Goal: Transaction & Acquisition: Purchase product/service

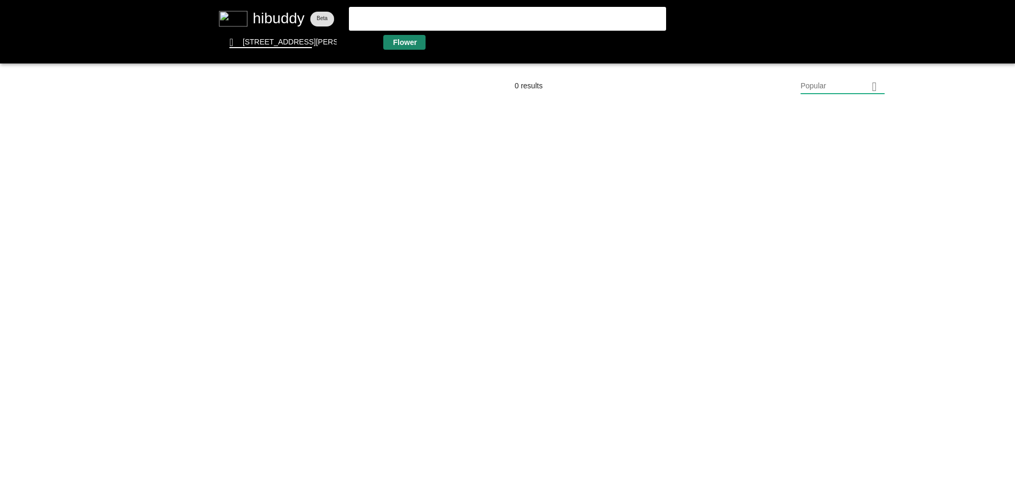
click at [415, 48] on flt-glass-pane at bounding box center [507, 241] width 1015 height 482
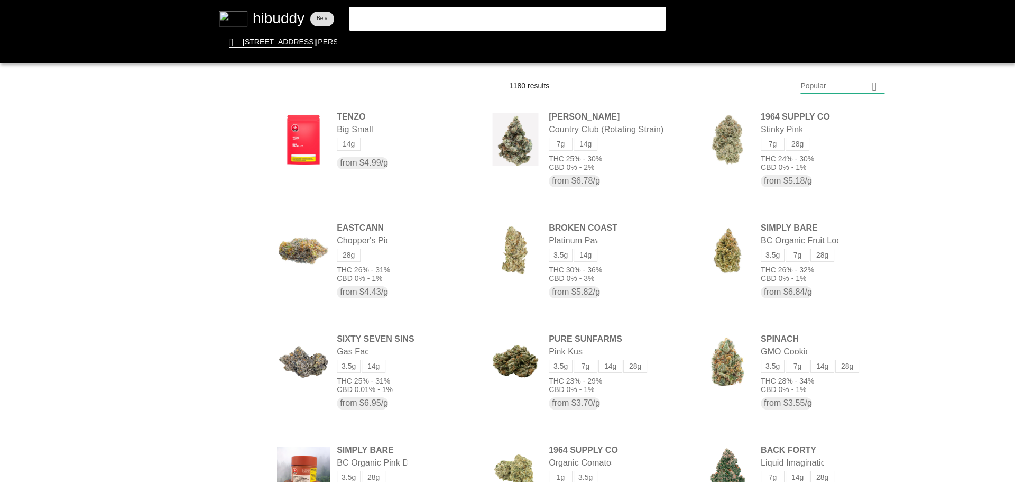
click at [839, 89] on flt-glass-pane at bounding box center [507, 241] width 1015 height 482
click at [819, 374] on flt-glass-pane at bounding box center [507, 241] width 1015 height 482
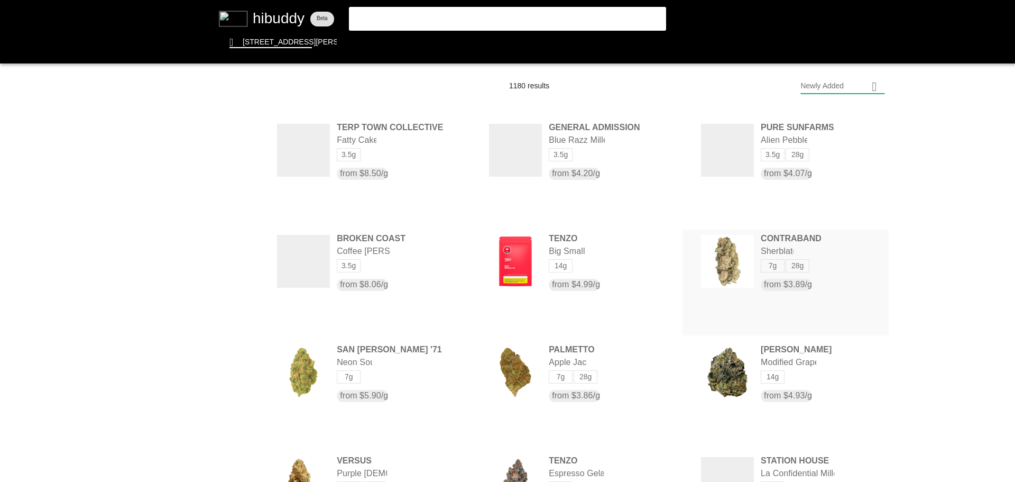
click at [792, 248] on flt-glass-pane at bounding box center [507, 241] width 1015 height 482
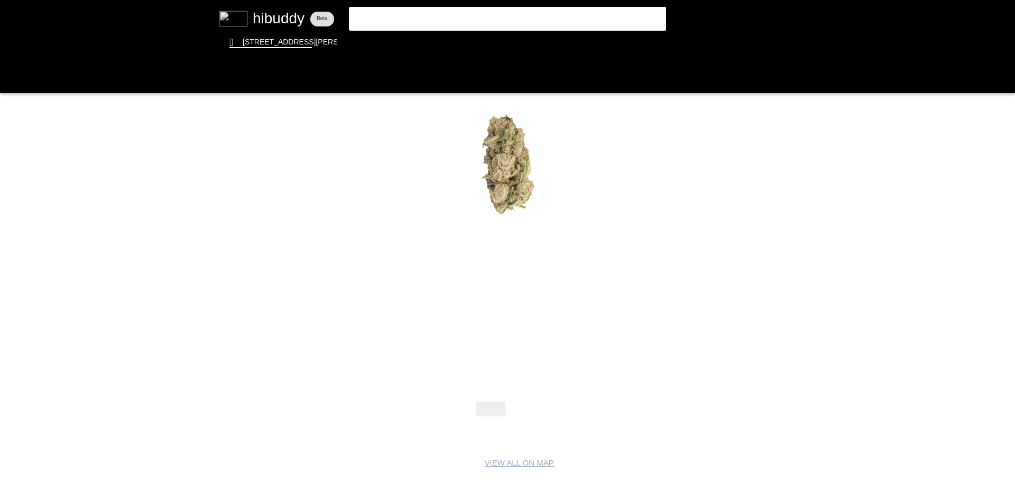
click at [525, 410] on flt-glass-pane at bounding box center [507, 241] width 1015 height 482
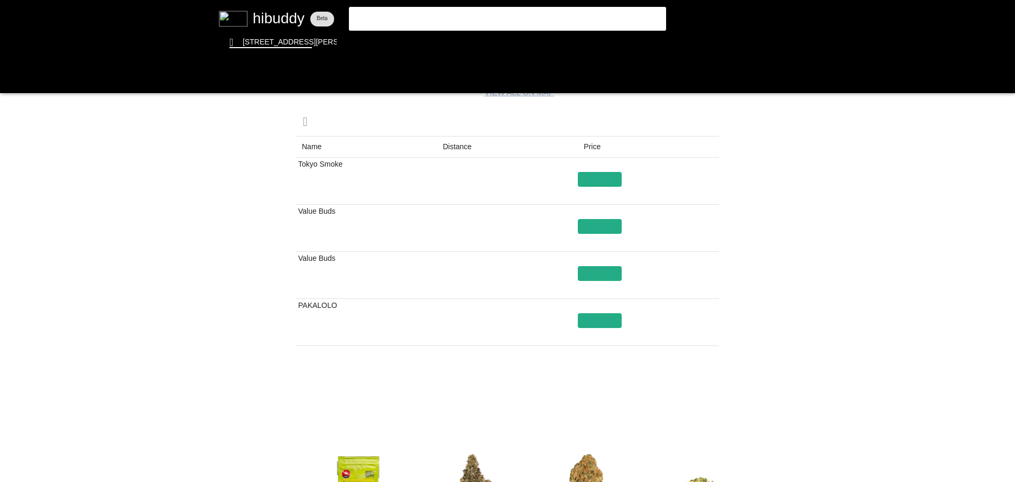
click at [697, 392] on flt-glass-pane at bounding box center [507, 241] width 1015 height 482
click at [551, 38] on flt-glass-pane at bounding box center [507, 241] width 1015 height 482
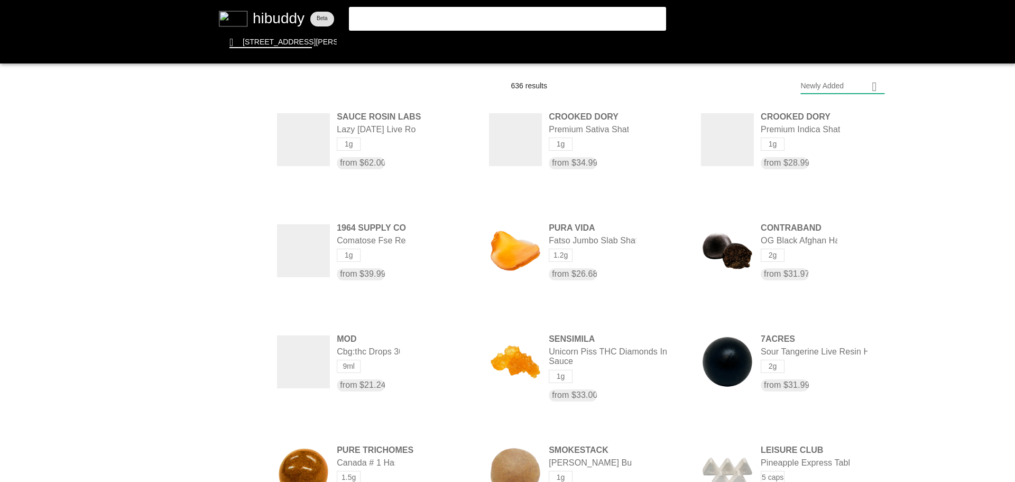
click at [264, 20] on flt-glass-pane at bounding box center [507, 241] width 1015 height 482
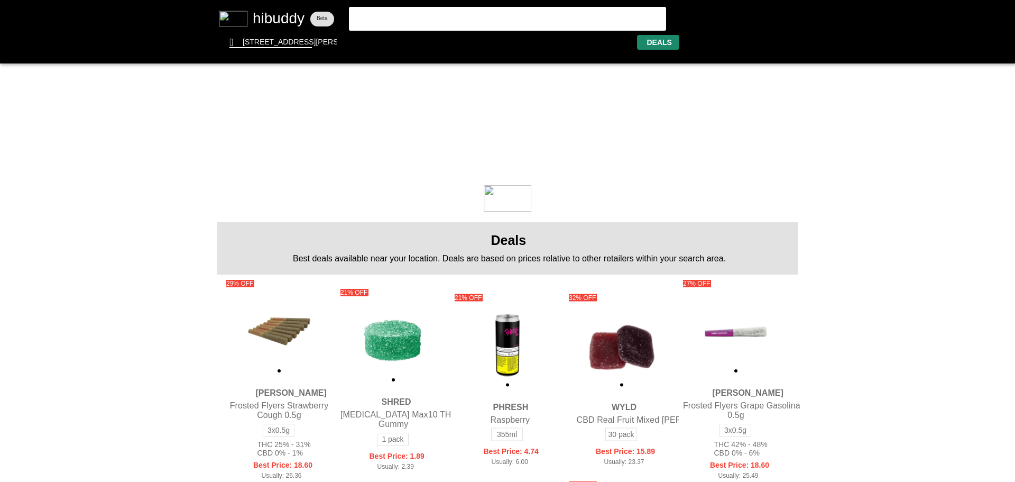
click at [662, 41] on flt-glass-pane at bounding box center [507, 241] width 1015 height 482
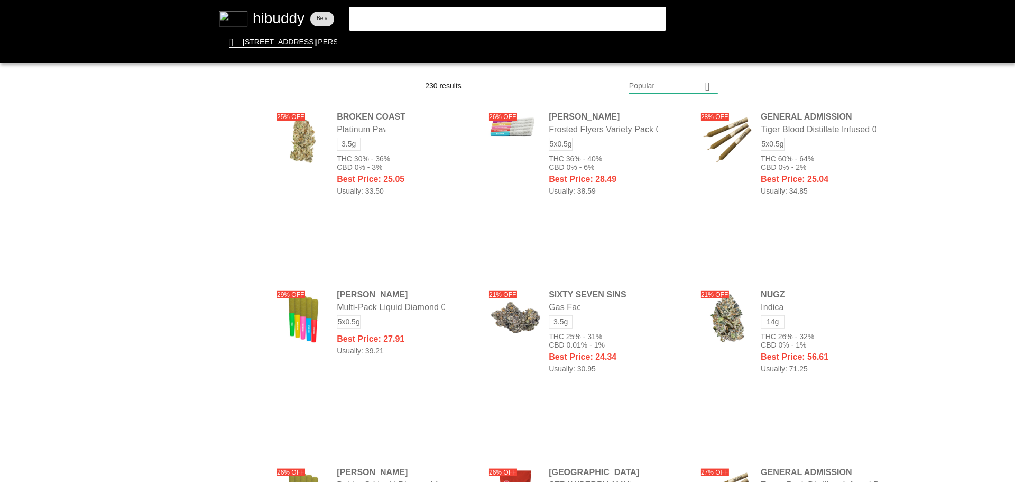
click at [246, 210] on flt-glass-pane at bounding box center [507, 241] width 1015 height 482
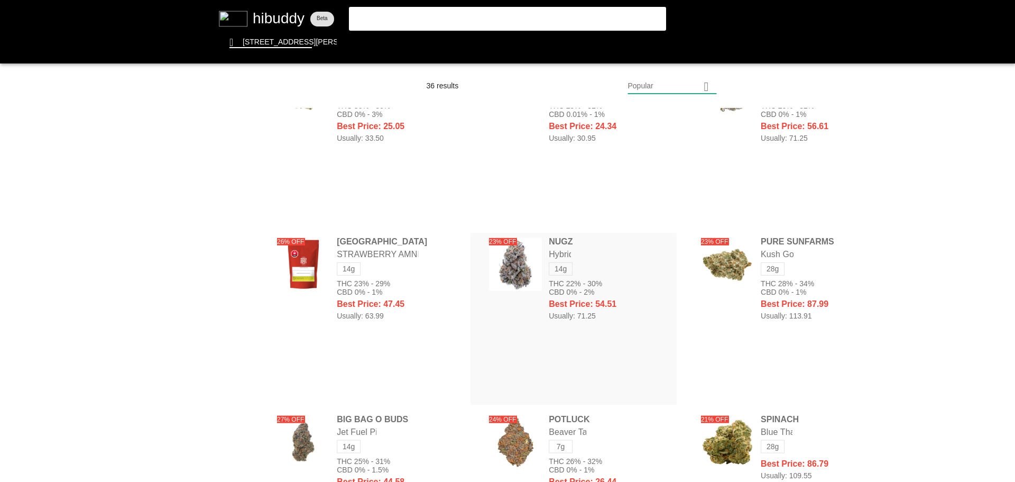
click at [565, 292] on flt-glass-pane at bounding box center [507, 241] width 1015 height 482
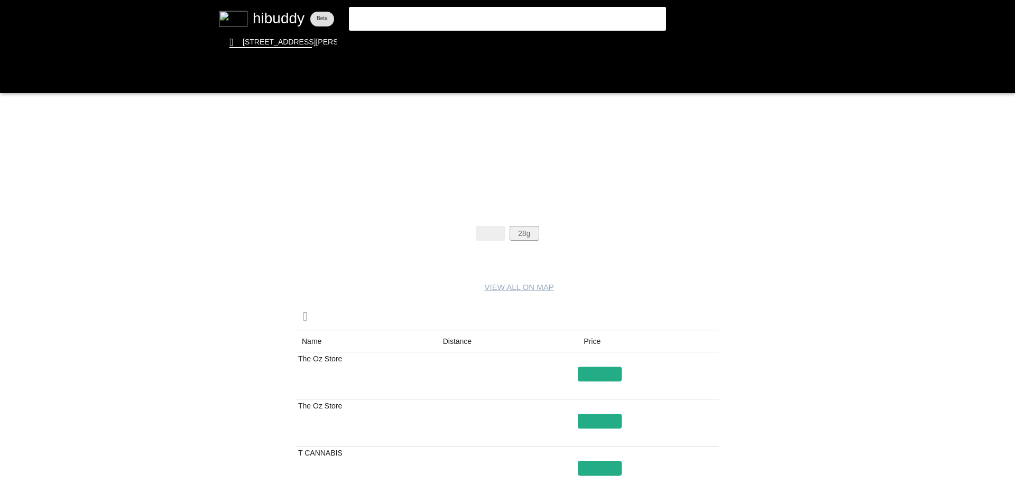
click at [525, 234] on flt-glass-pane at bounding box center [507, 241] width 1015 height 482
click at [484, 232] on flt-glass-pane at bounding box center [507, 241] width 1015 height 482
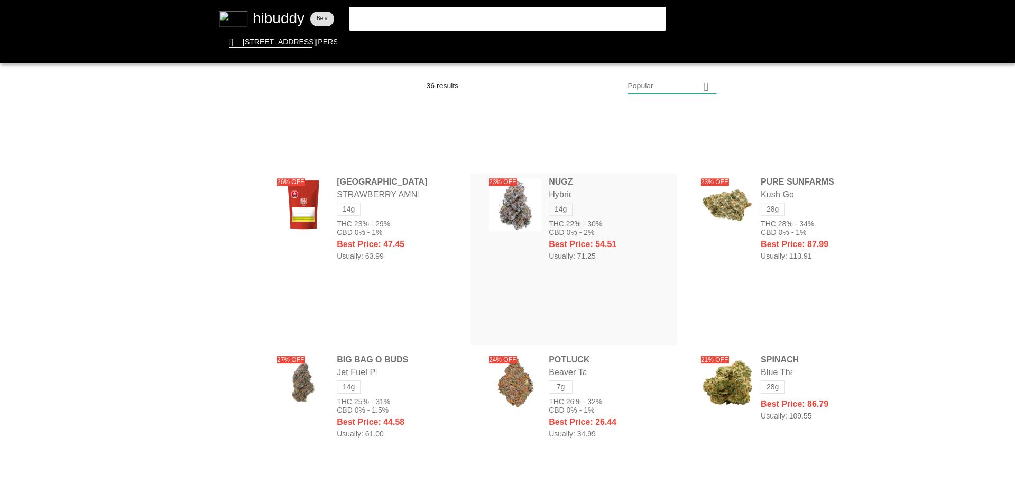
click at [596, 218] on flt-glass-pane at bounding box center [507, 241] width 1015 height 482
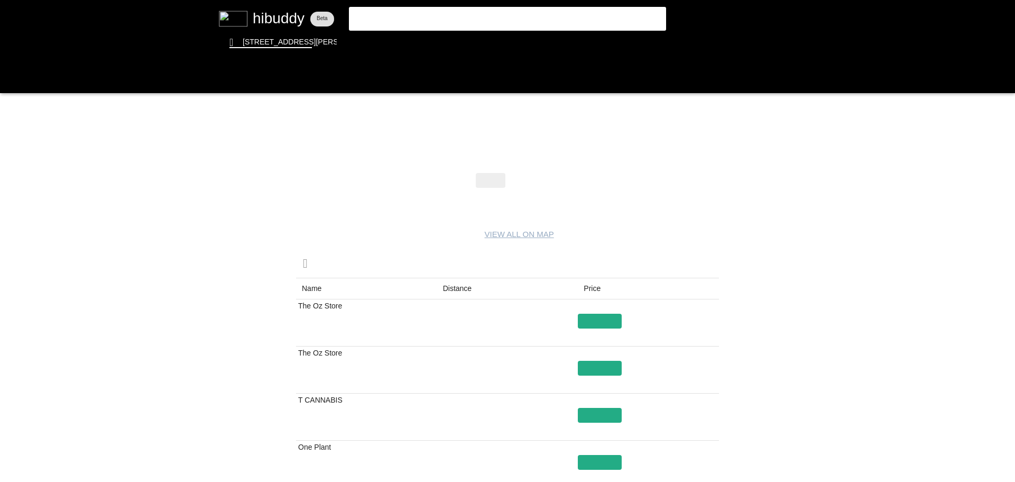
click at [599, 367] on flt-glass-pane at bounding box center [507, 241] width 1015 height 482
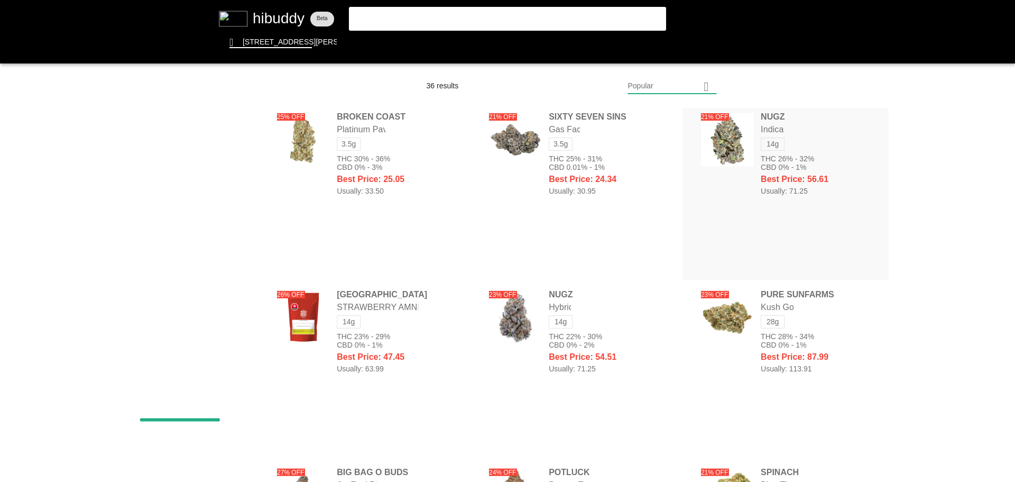
click at [782, 162] on flt-glass-pane at bounding box center [507, 241] width 1015 height 482
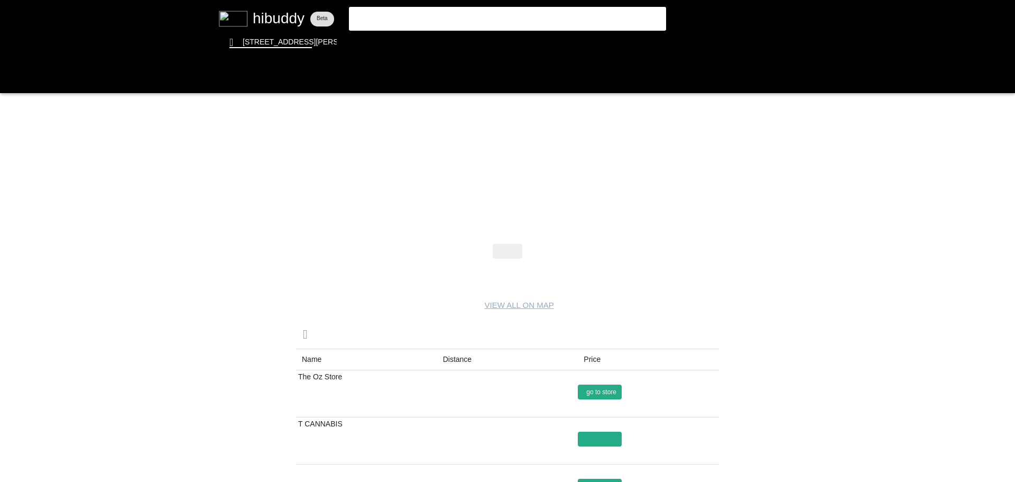
click at [590, 390] on flt-glass-pane at bounding box center [507, 241] width 1015 height 482
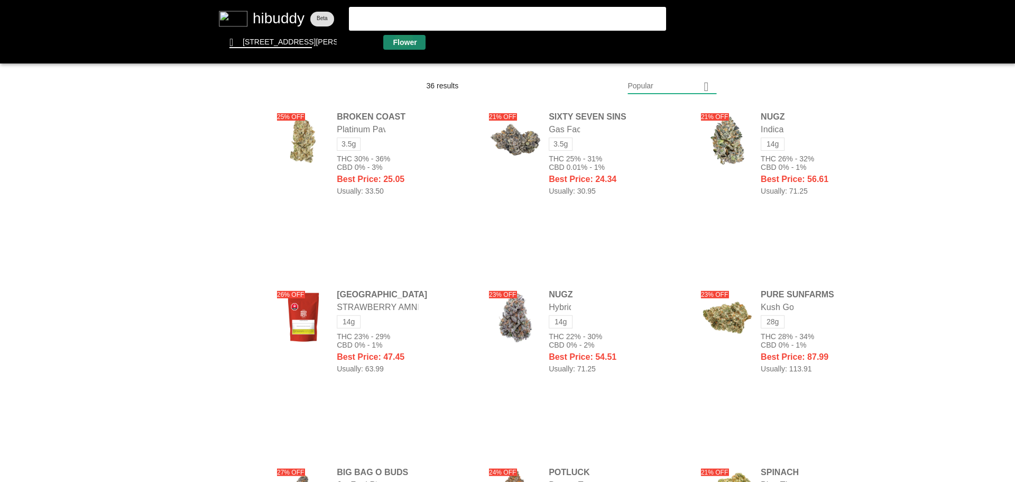
click at [404, 38] on flt-glass-pane at bounding box center [507, 241] width 1015 height 482
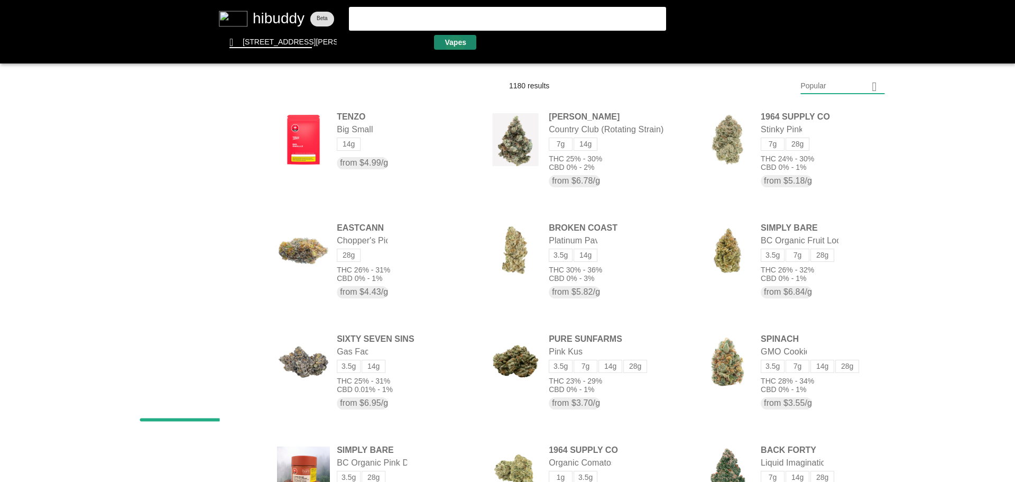
click at [455, 45] on flt-glass-pane at bounding box center [507, 241] width 1015 height 482
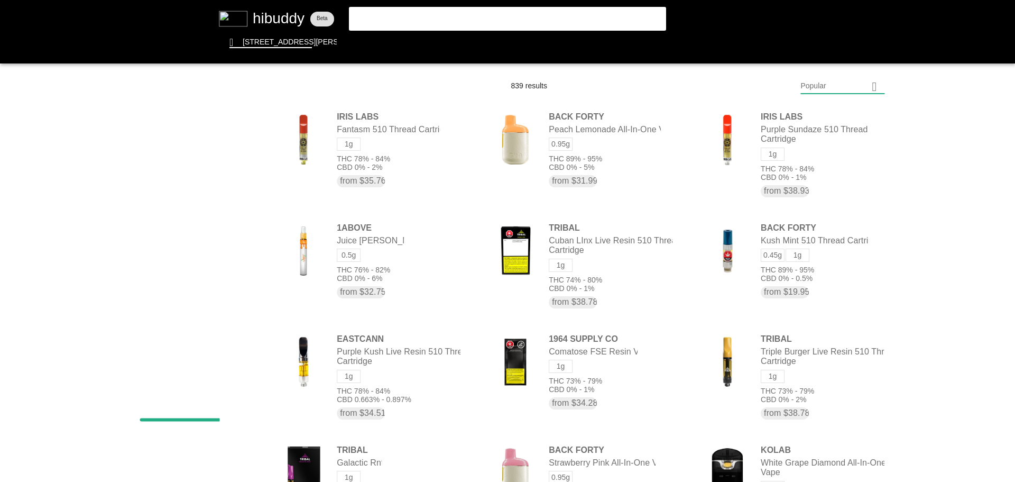
click at [847, 89] on flt-glass-pane at bounding box center [507, 241] width 1015 height 482
click at [829, 372] on flt-glass-pane at bounding box center [507, 241] width 1015 height 482
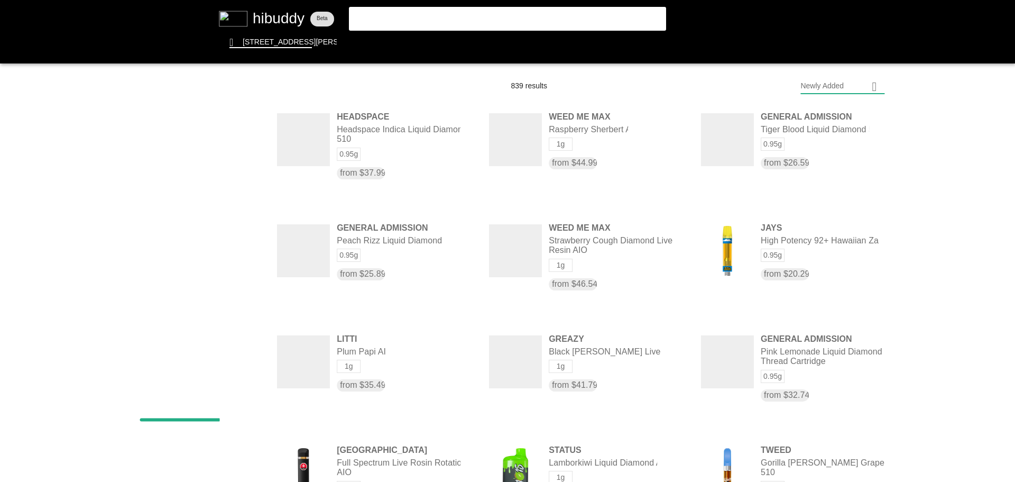
click at [242, 260] on flt-glass-pane at bounding box center [507, 241] width 1015 height 482
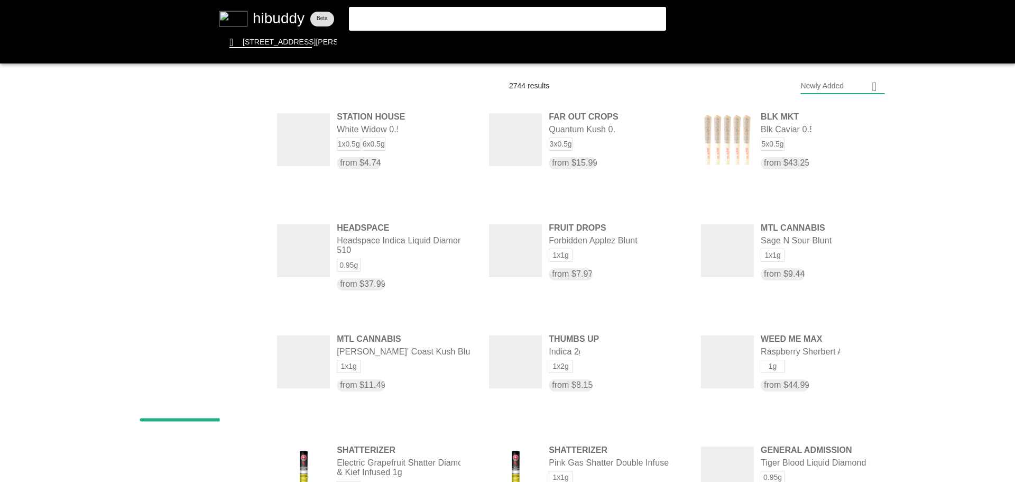
click at [243, 239] on flt-glass-pane at bounding box center [507, 241] width 1015 height 482
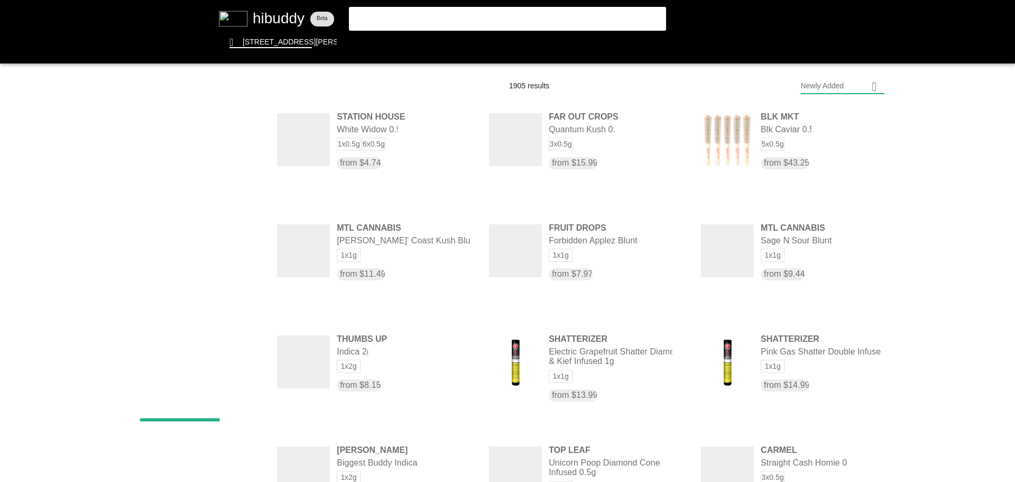
click at [236, 316] on flt-glass-pane at bounding box center [507, 241] width 1015 height 482
click at [237, 267] on flt-glass-pane at bounding box center [507, 241] width 1015 height 482
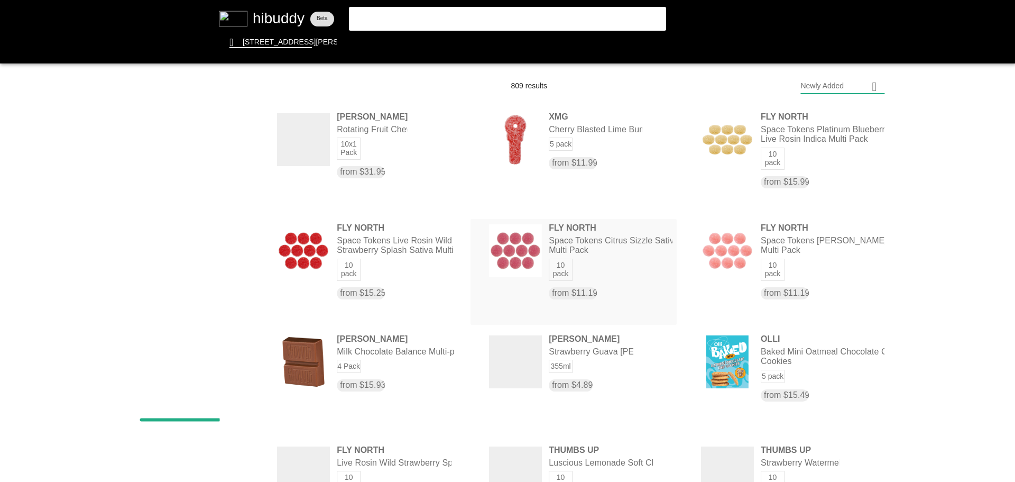
click at [599, 268] on flt-glass-pane at bounding box center [507, 241] width 1015 height 482
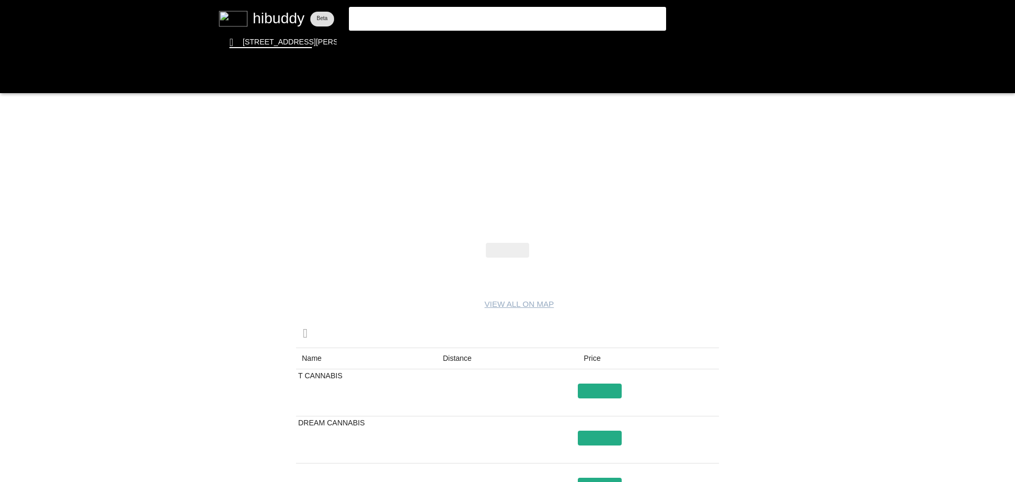
click at [480, 20] on flt-glass-pane at bounding box center [507, 241] width 1015 height 482
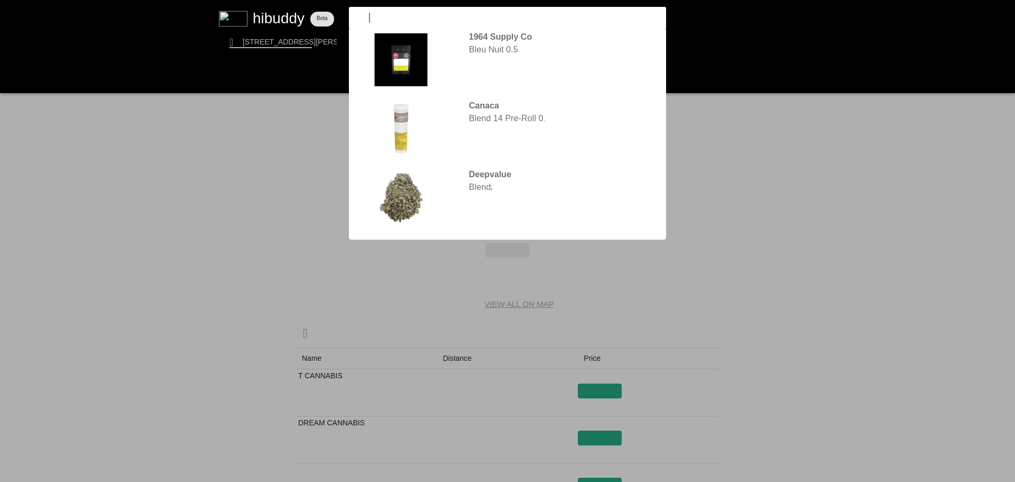
type input "bleuh"
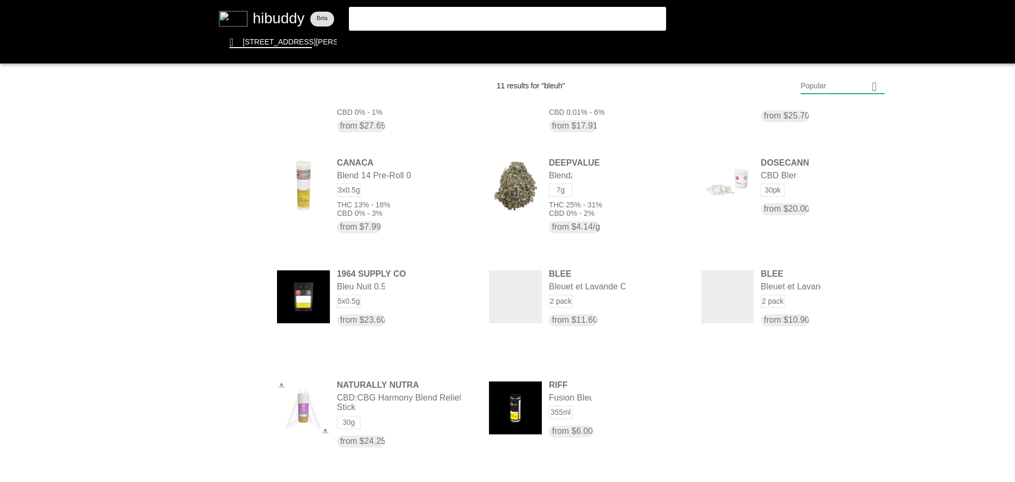
click at [421, 11] on flt-glass-pane at bounding box center [507, 241] width 1015 height 482
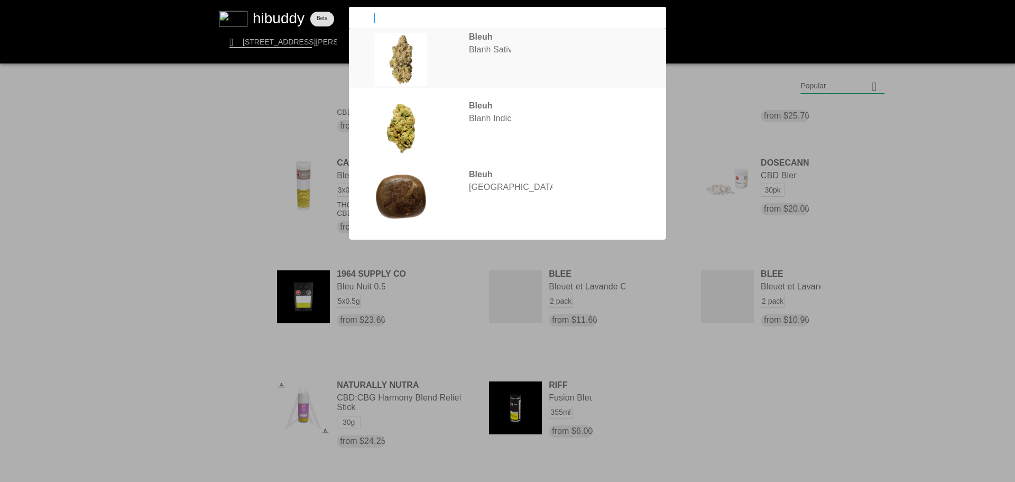
click at [466, 57] on flt-glass-pane at bounding box center [507, 241] width 1015 height 482
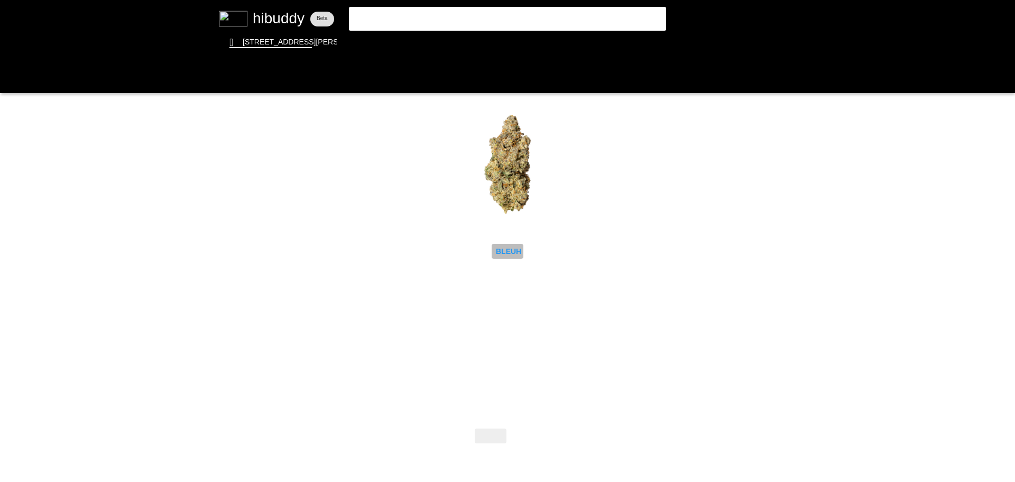
click at [502, 254] on flt-glass-pane at bounding box center [507, 241] width 1015 height 482
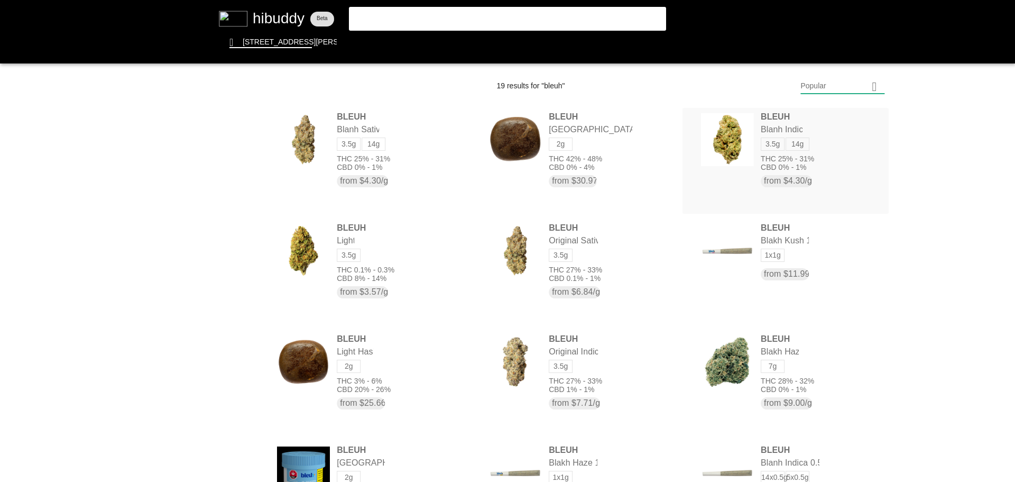
click at [791, 137] on flt-glass-pane at bounding box center [507, 241] width 1015 height 482
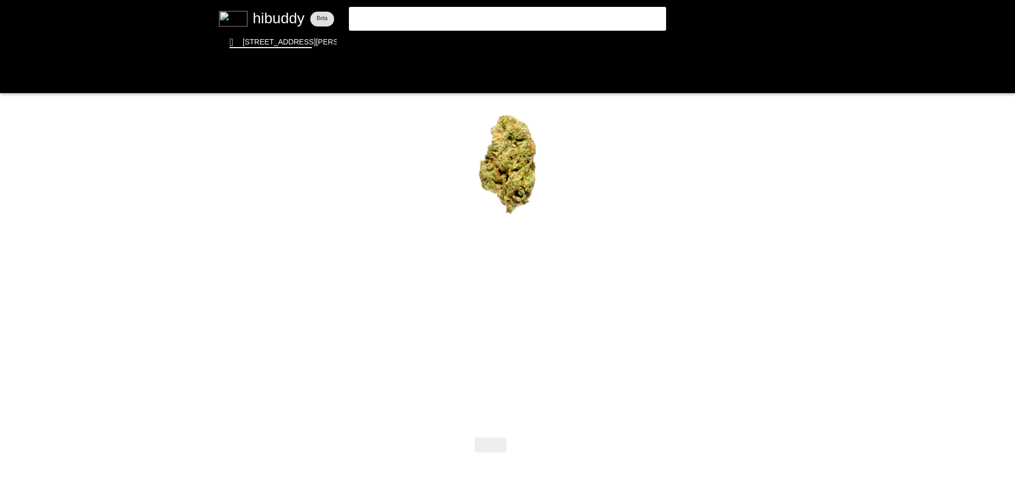
click at [525, 437] on flt-glass-pane at bounding box center [507, 241] width 1015 height 482
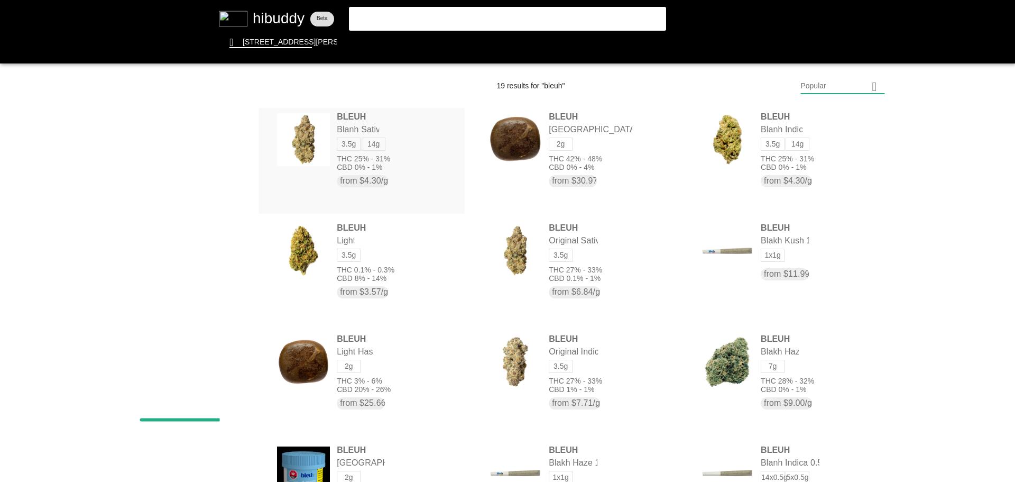
click at [365, 145] on flt-glass-pane at bounding box center [507, 241] width 1015 height 482
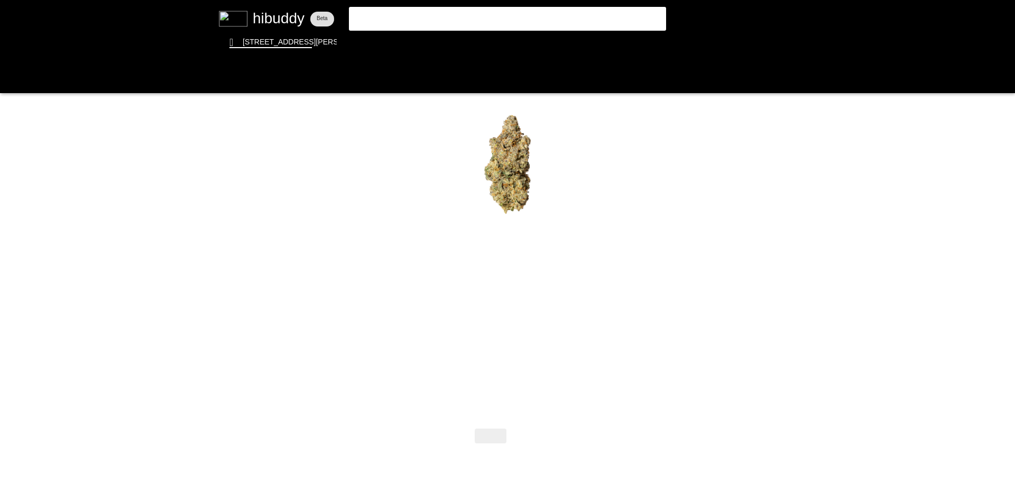
click at [518, 439] on flt-glass-pane at bounding box center [507, 241] width 1015 height 482
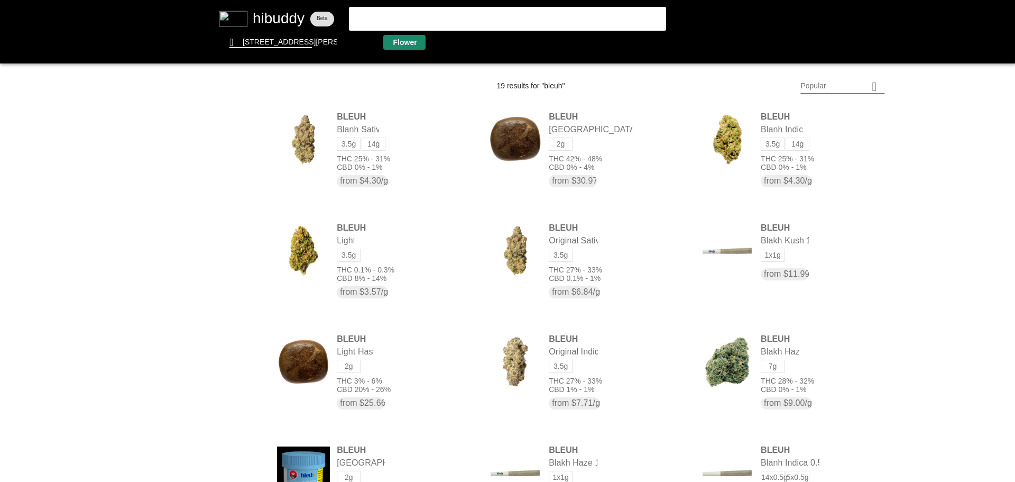
click at [411, 48] on flt-glass-pane at bounding box center [507, 241] width 1015 height 482
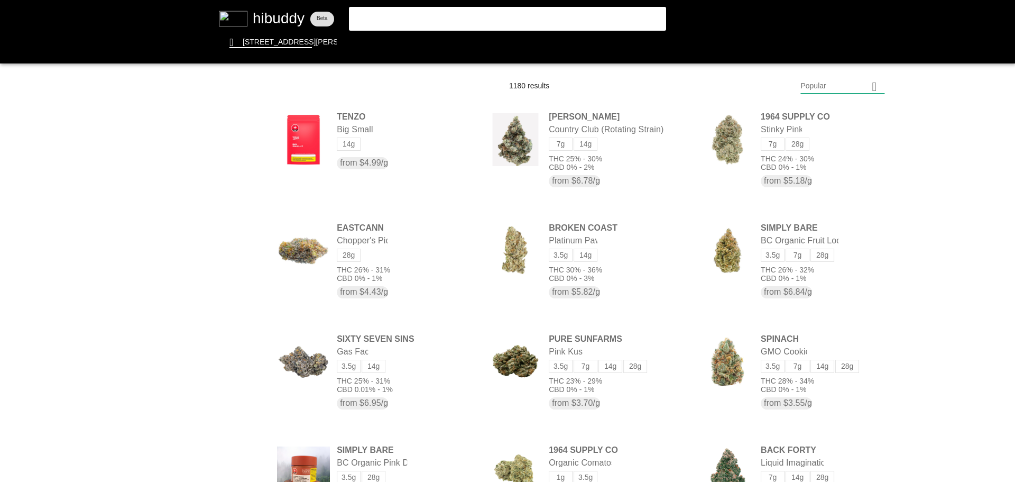
click at [241, 382] on flt-glass-pane at bounding box center [507, 241] width 1015 height 482
click at [236, 381] on flt-glass-pane at bounding box center [507, 241] width 1015 height 482
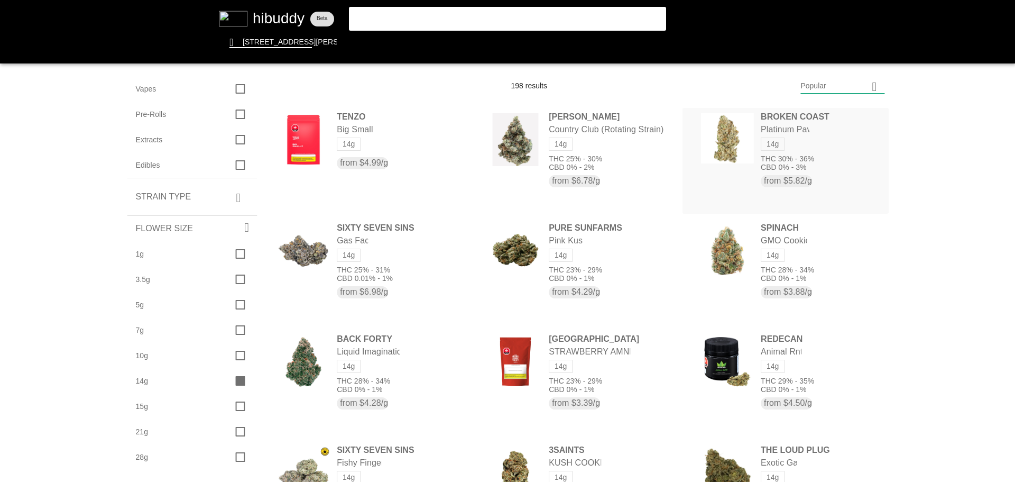
click at [831, 151] on flt-glass-pane at bounding box center [507, 241] width 1015 height 482
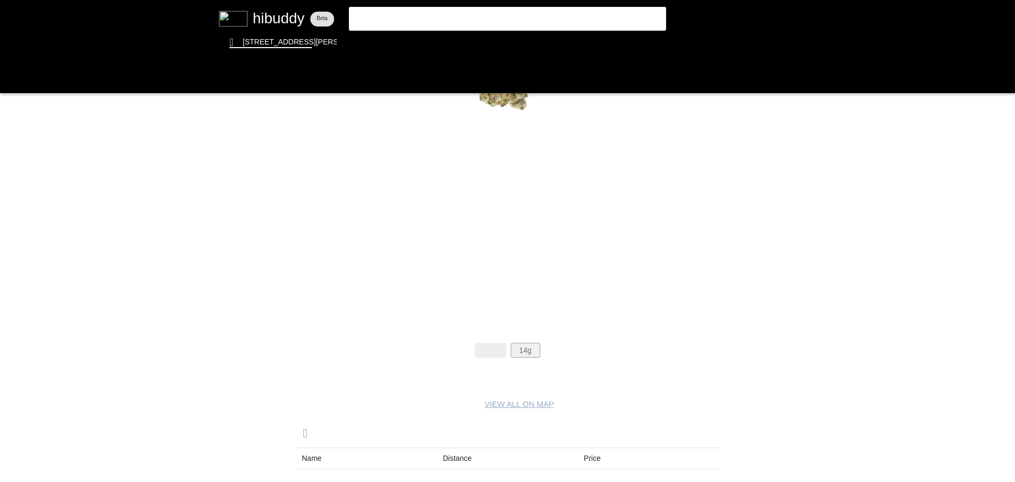
click at [522, 355] on flt-glass-pane at bounding box center [507, 241] width 1015 height 482
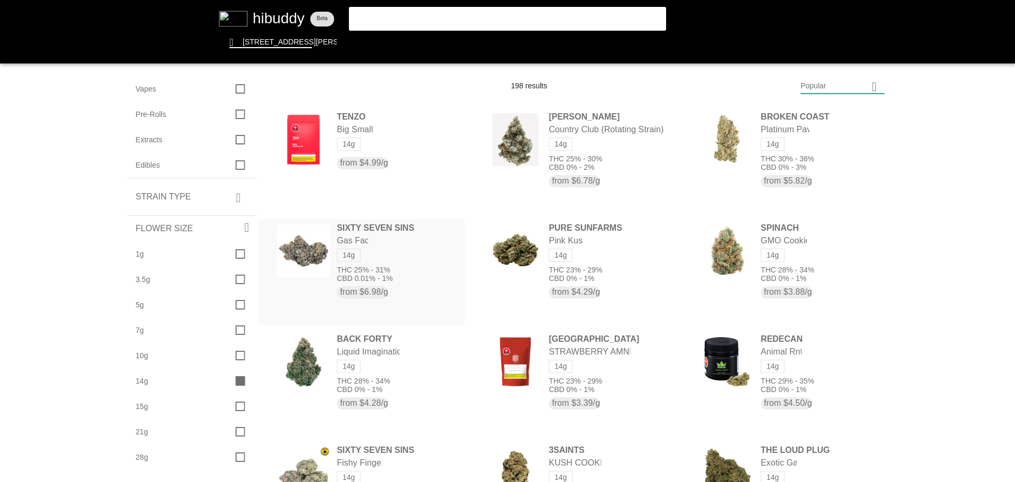
click at [398, 274] on flt-glass-pane at bounding box center [507, 241] width 1015 height 482
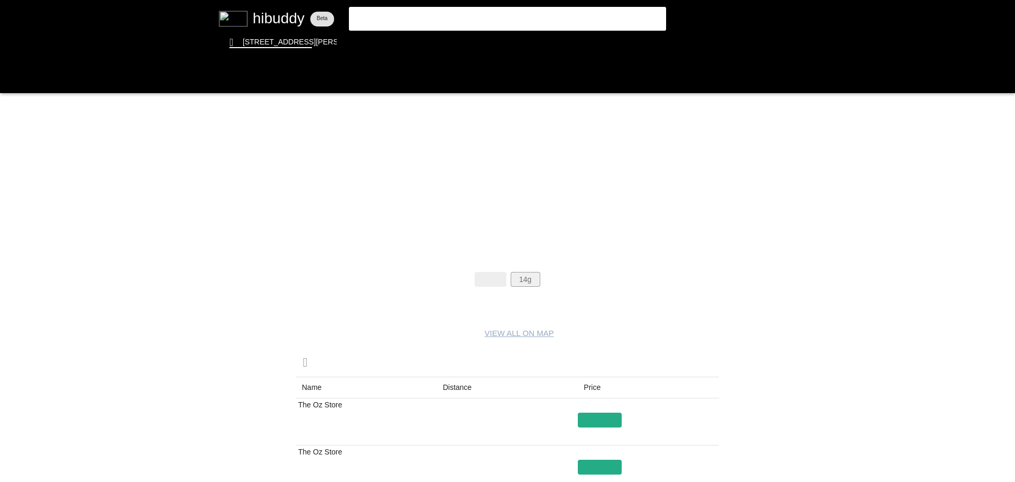
click at [522, 274] on flt-glass-pane at bounding box center [507, 241] width 1015 height 482
